Goal: Navigation & Orientation: Find specific page/section

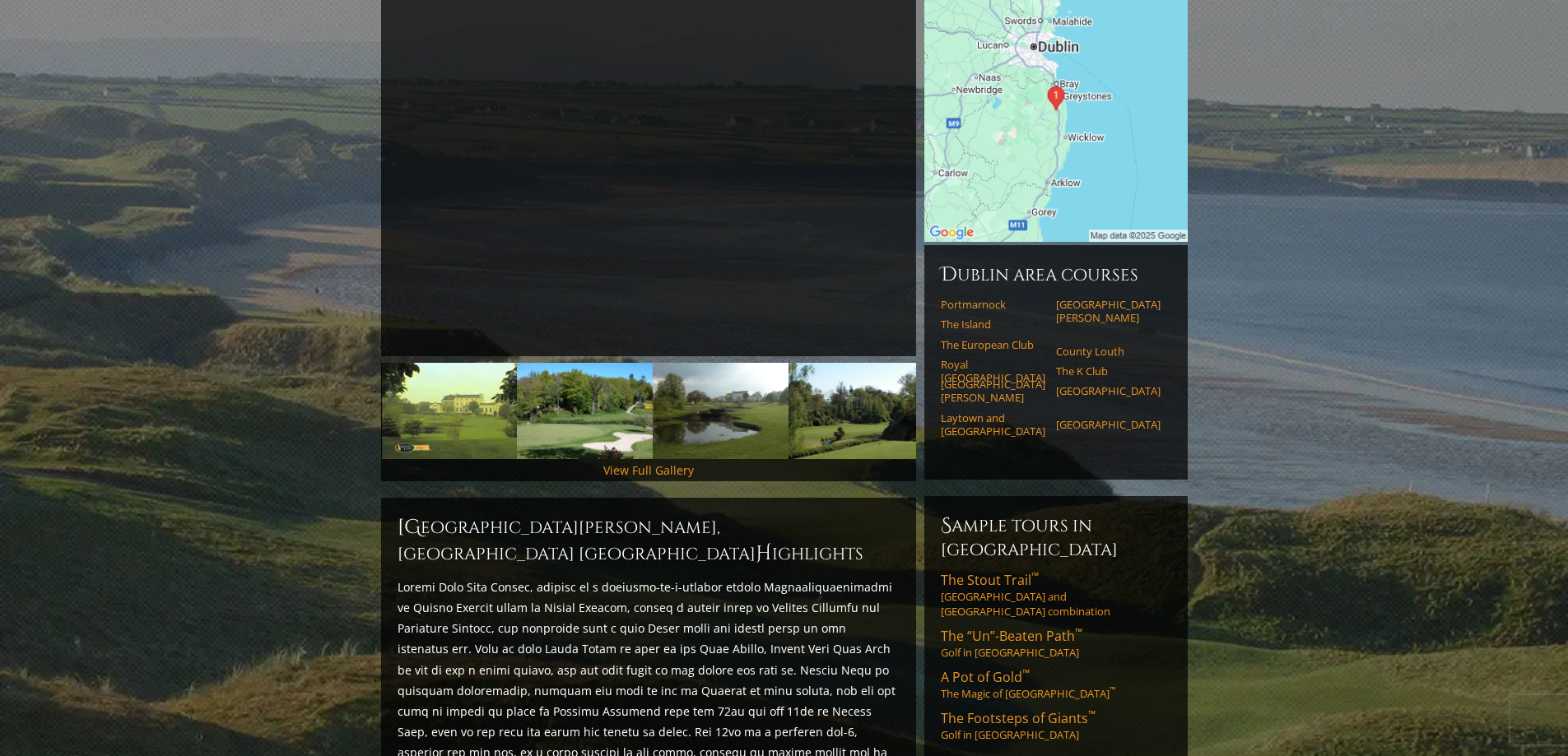
scroll to position [254, 0]
click at [451, 370] on img at bounding box center [449, 412] width 136 height 96
click at [589, 387] on img at bounding box center [584, 412] width 136 height 96
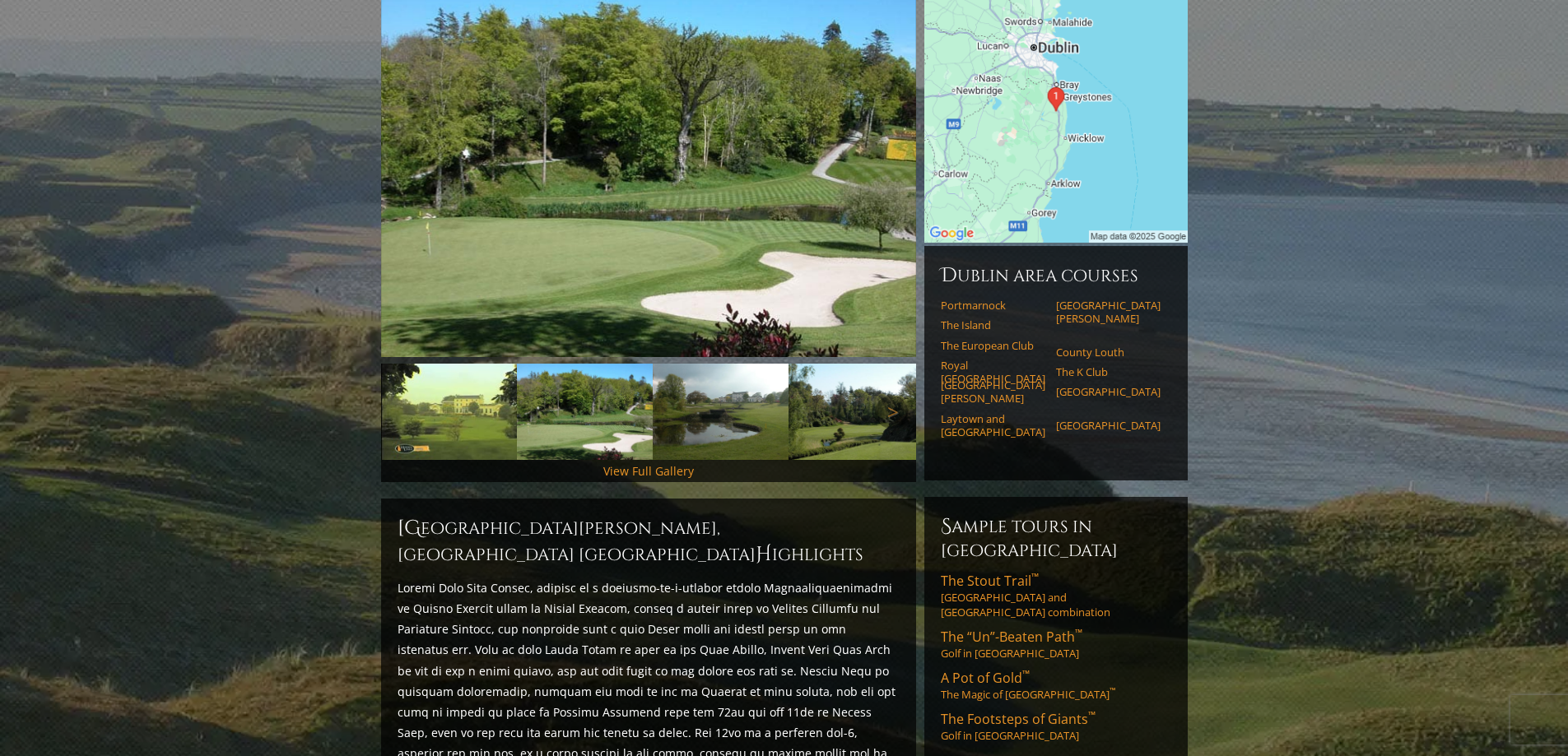
click at [738, 386] on img at bounding box center [720, 412] width 136 height 96
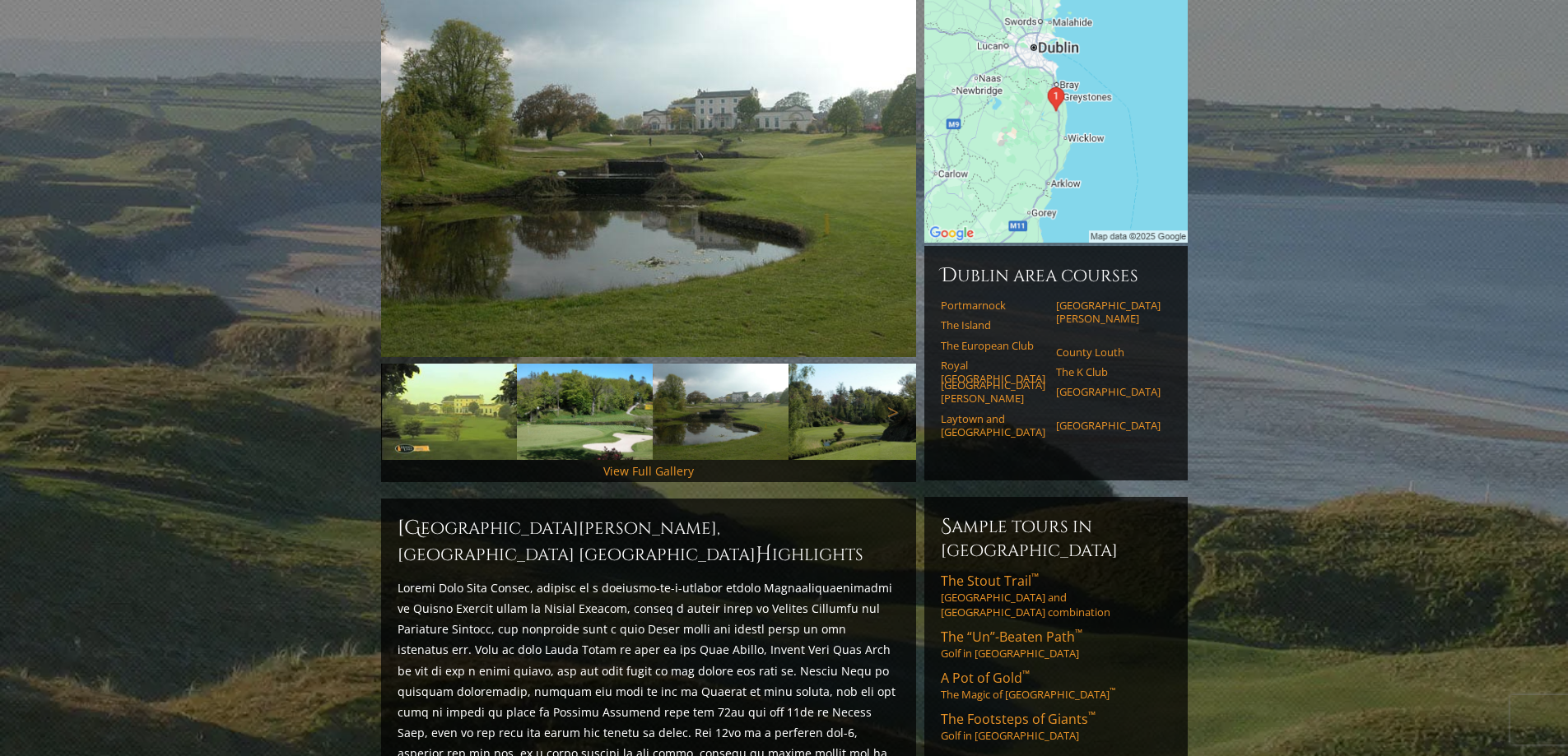
click at [741, 378] on img at bounding box center [720, 412] width 136 height 96
click at [875, 374] on img at bounding box center [857, 412] width 136 height 96
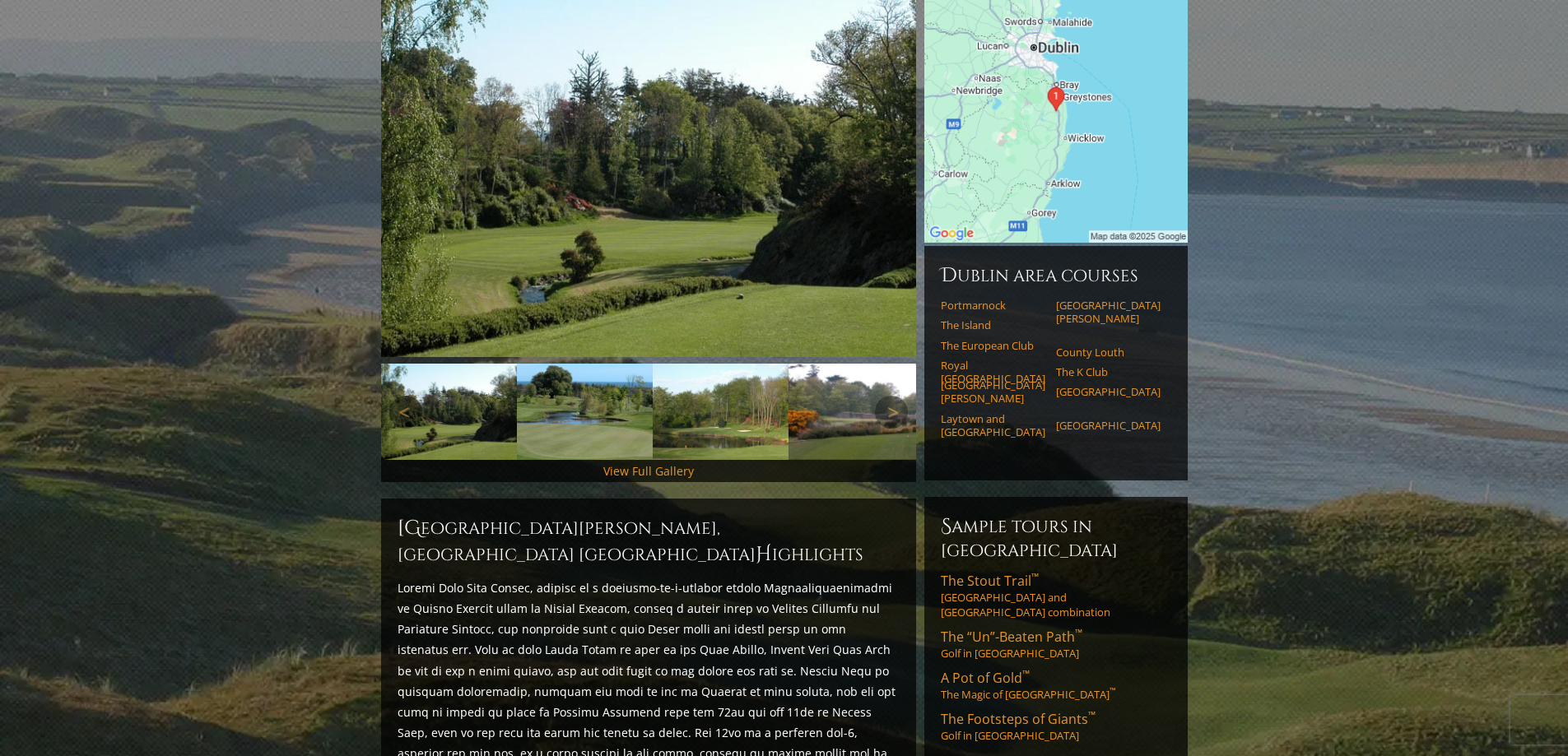
click at [840, 376] on img at bounding box center [857, 412] width 136 height 96
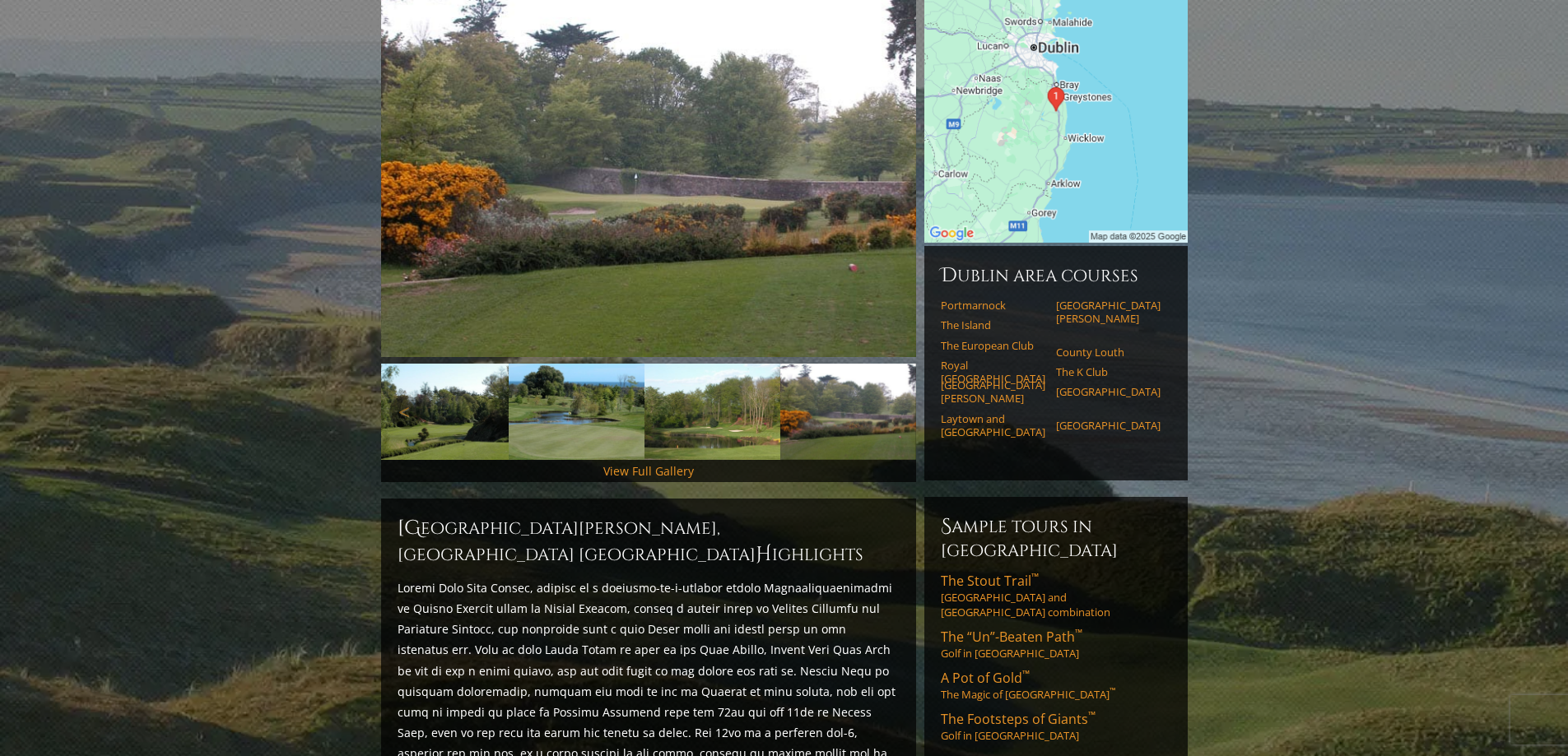
click at [840, 376] on img at bounding box center [848, 412] width 136 height 96
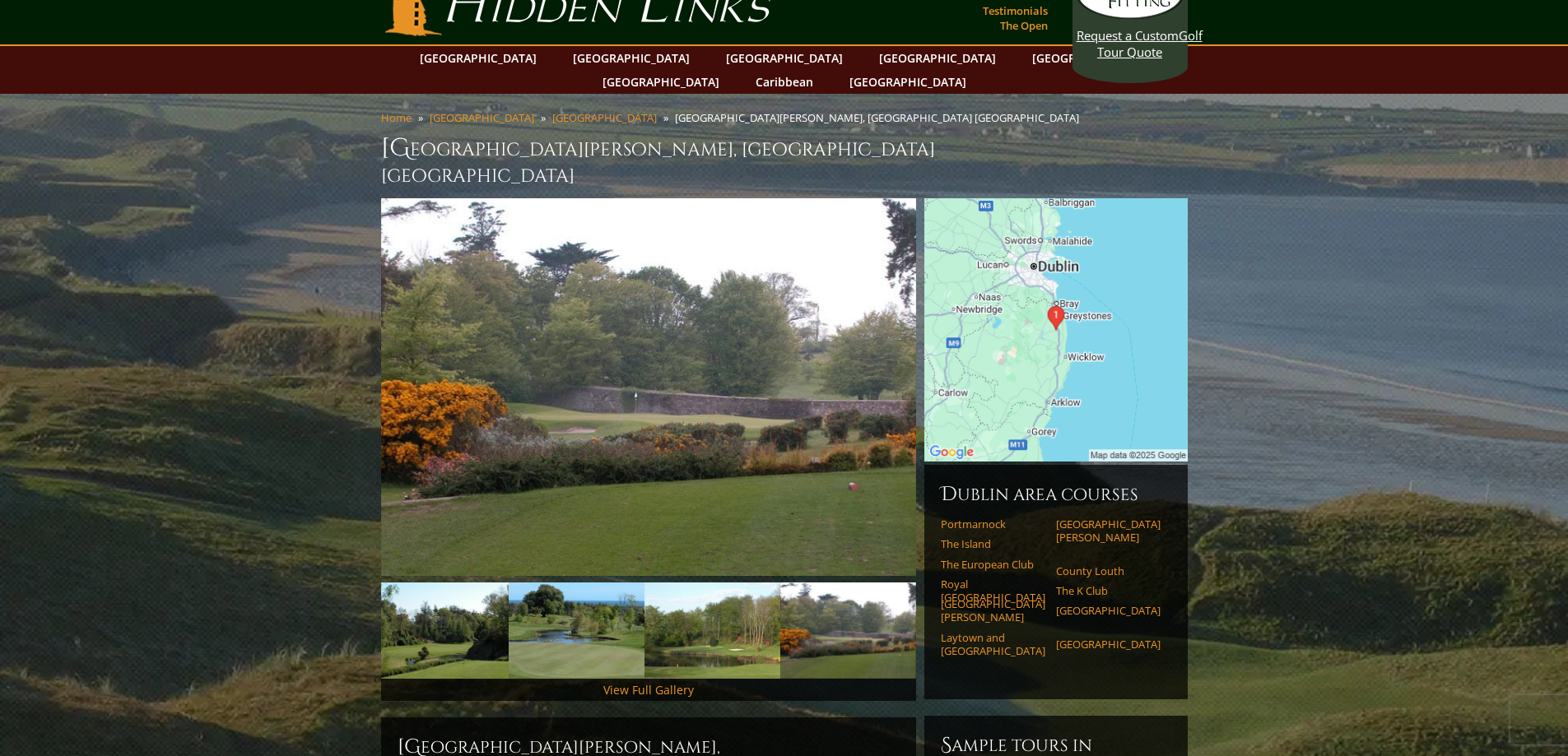
scroll to position [0, 0]
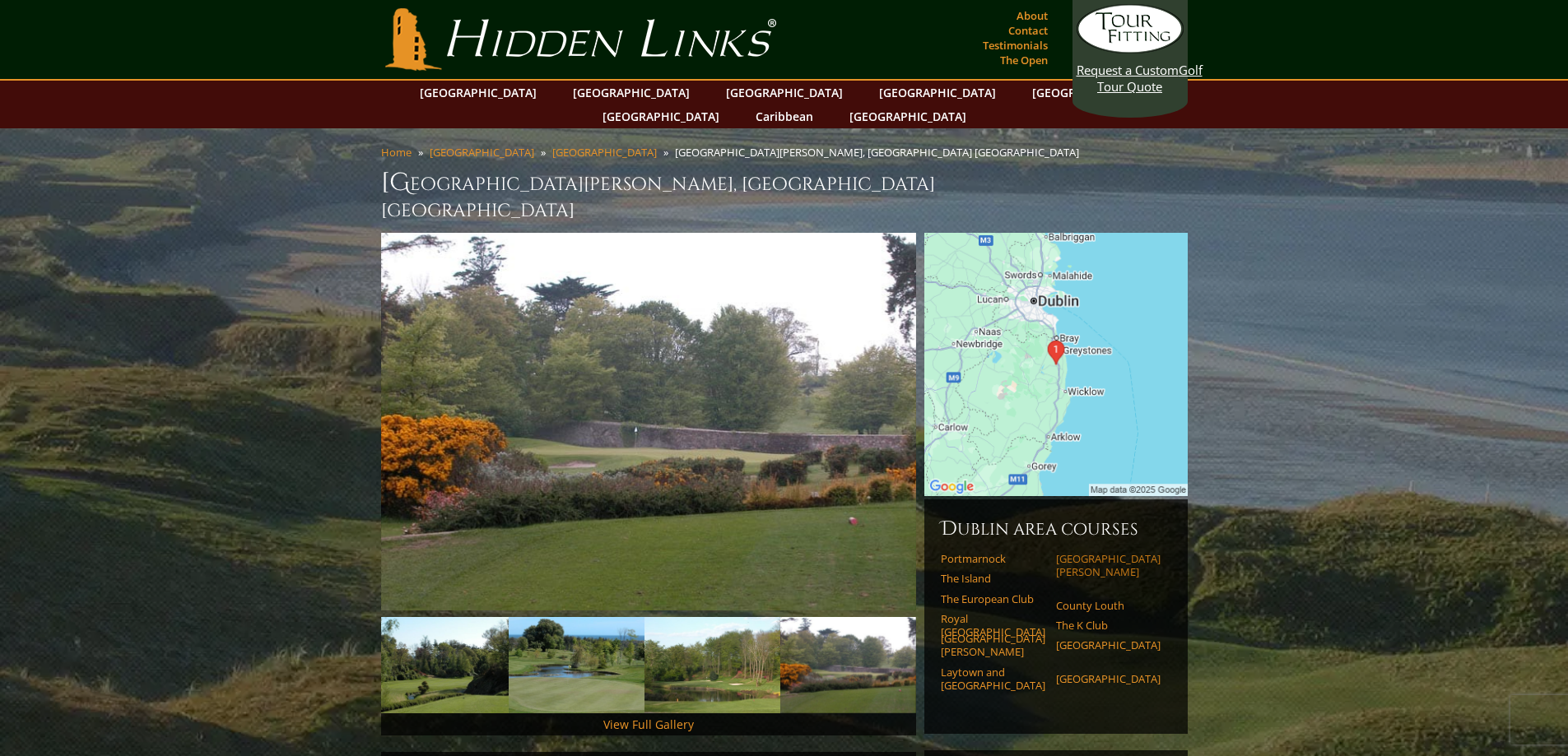
click at [1103, 552] on link "[GEOGRAPHIC_DATA][PERSON_NAME]" at bounding box center [1108, 565] width 104 height 28
